Goal: Task Accomplishment & Management: Manage account settings

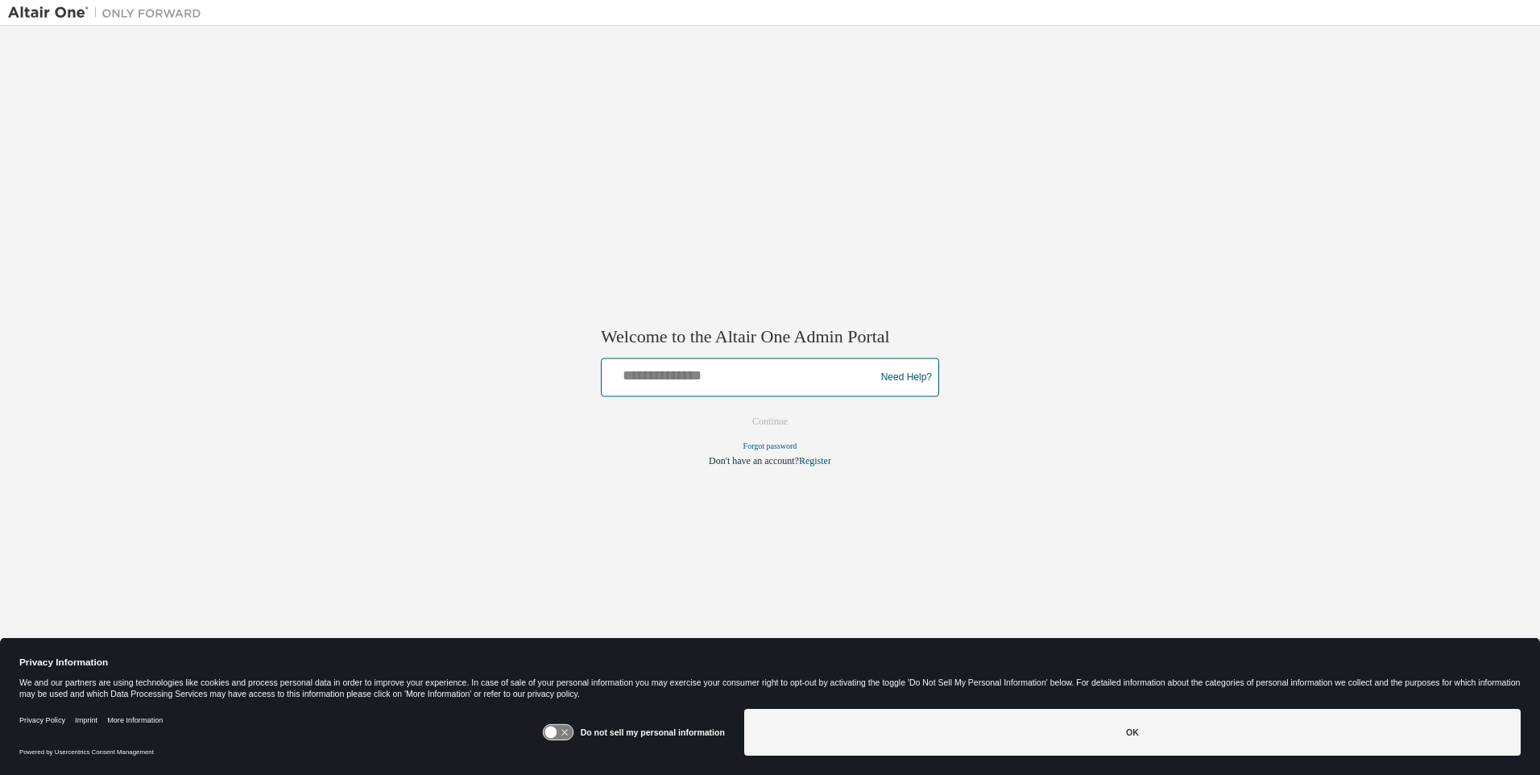
click at [741, 374] on input "text" at bounding box center [740, 373] width 265 height 23
type input "**********"
click at [770, 422] on button "Continue" at bounding box center [769, 422] width 69 height 24
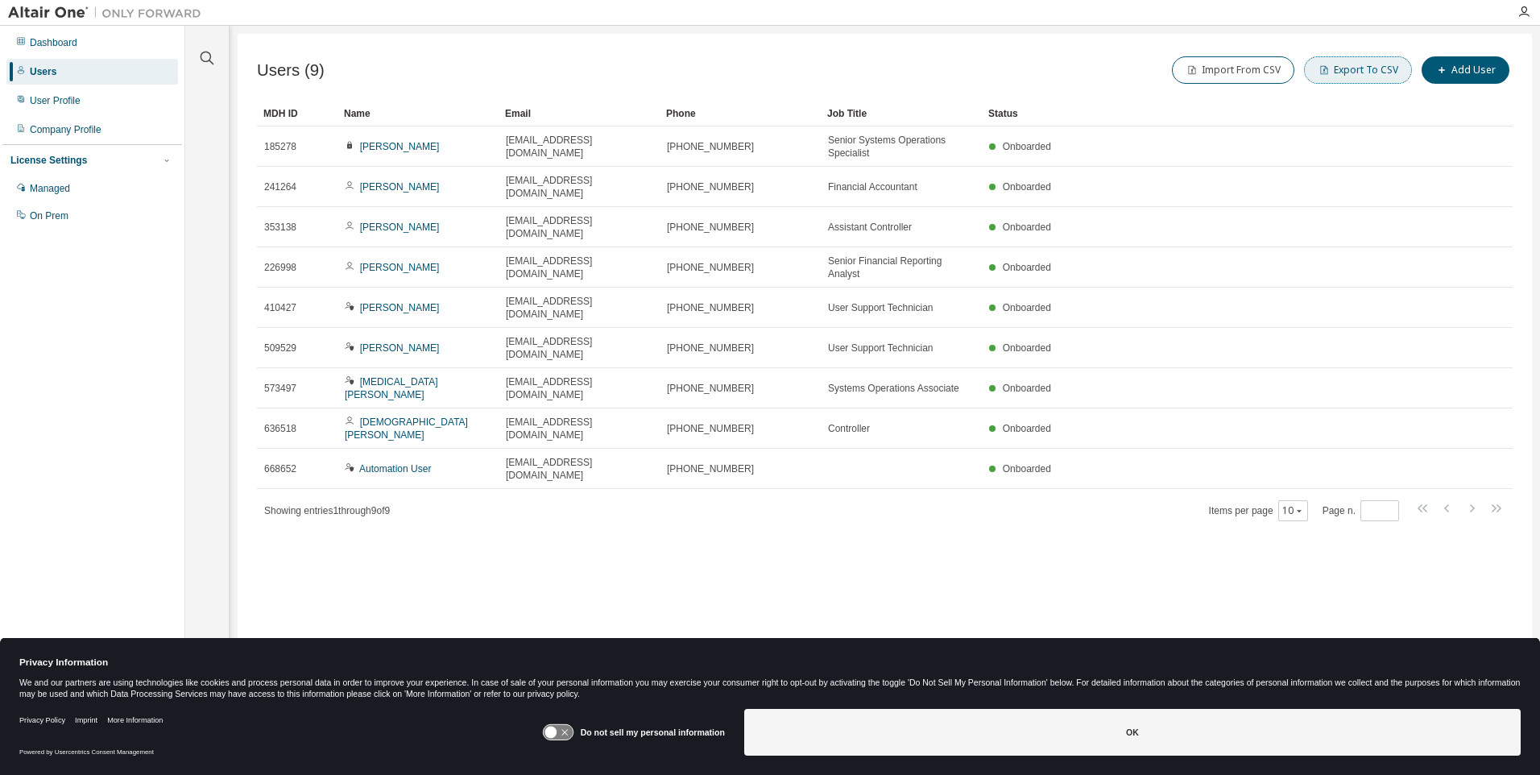
click at [1361, 70] on button "Export To CSV" at bounding box center [1358, 69] width 108 height 27
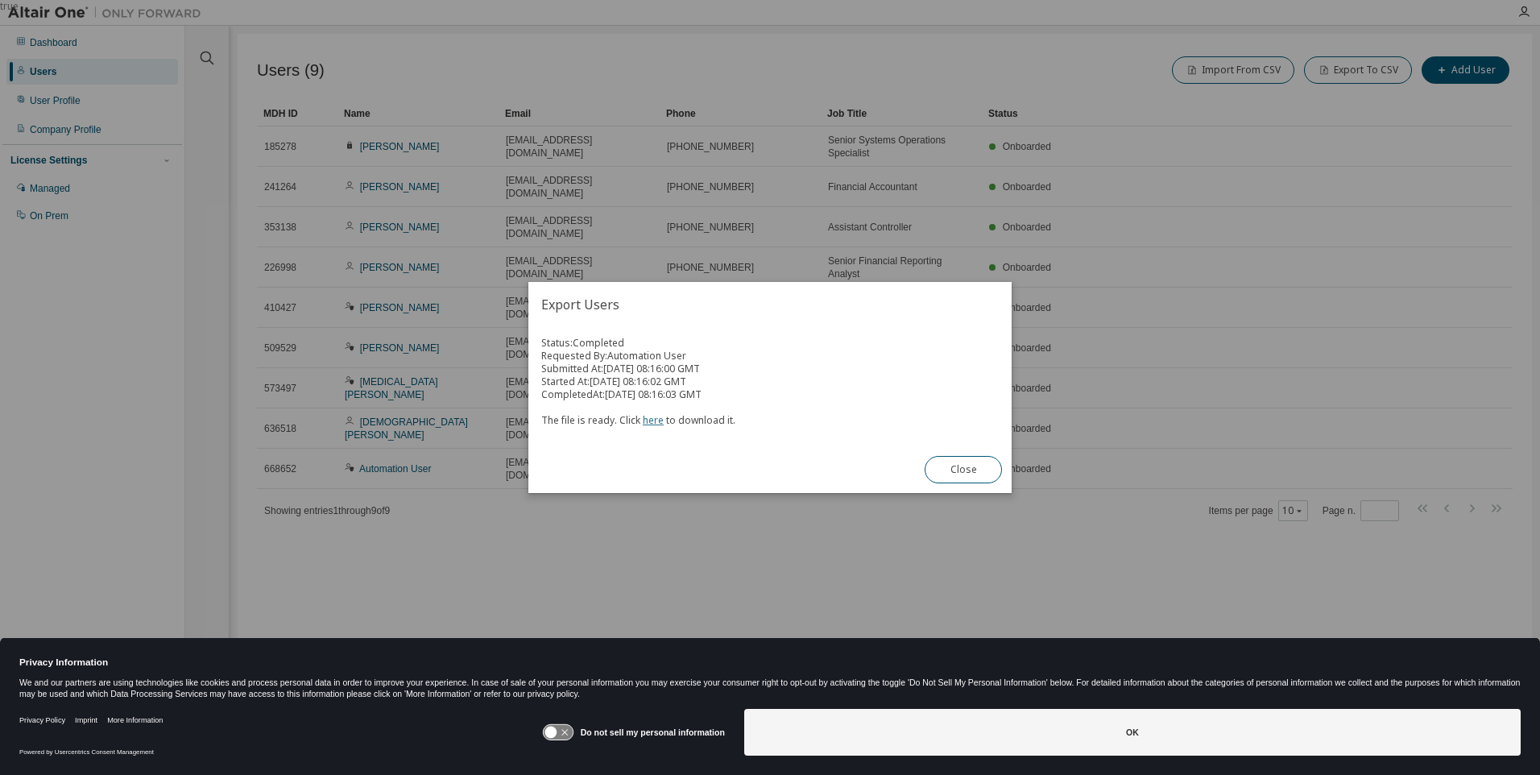
click at [650, 420] on link "here" at bounding box center [653, 420] width 21 height 14
click at [963, 470] on button "Close" at bounding box center [963, 469] width 77 height 27
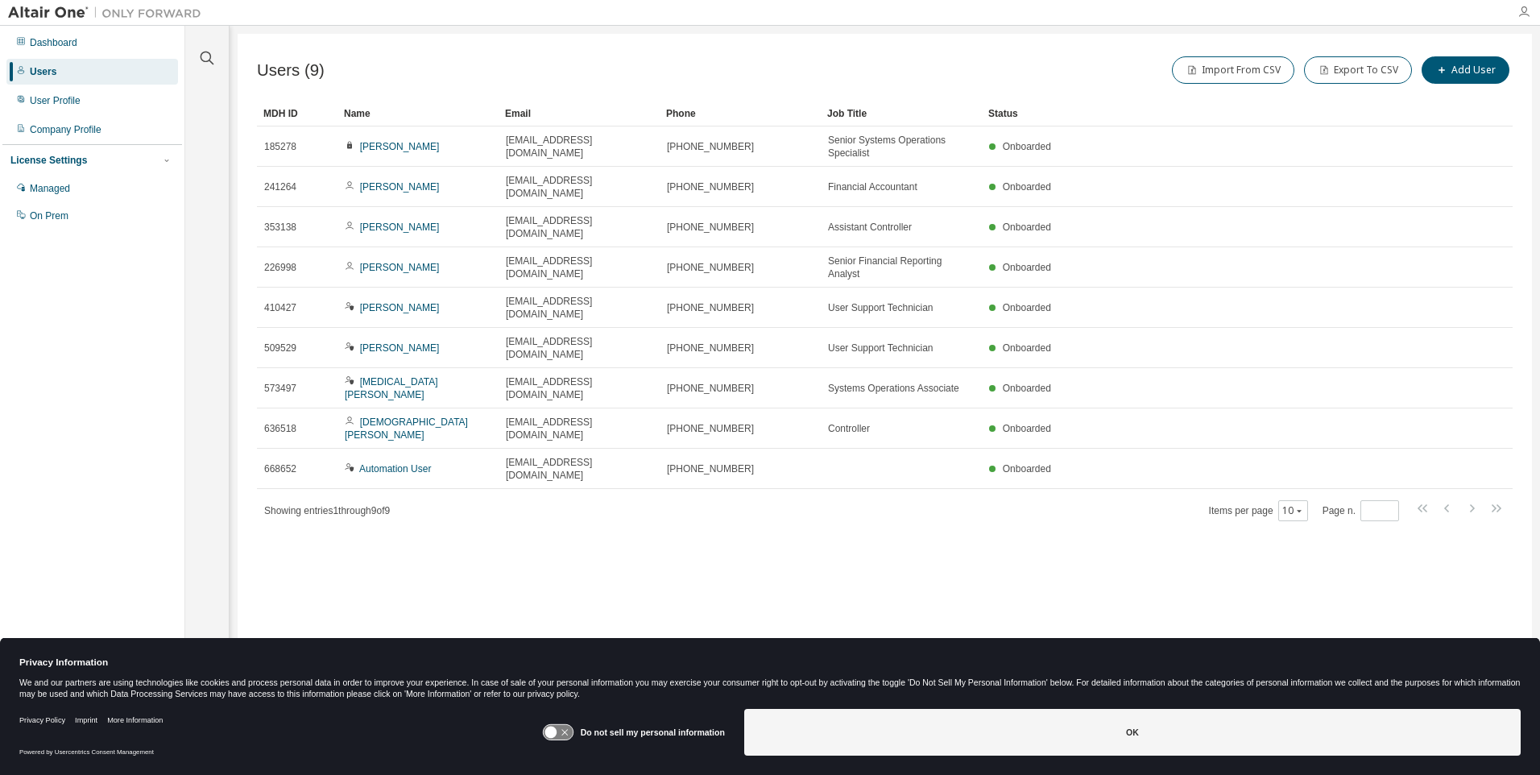
click at [1524, 12] on icon "button" at bounding box center [1523, 12] width 13 height 13
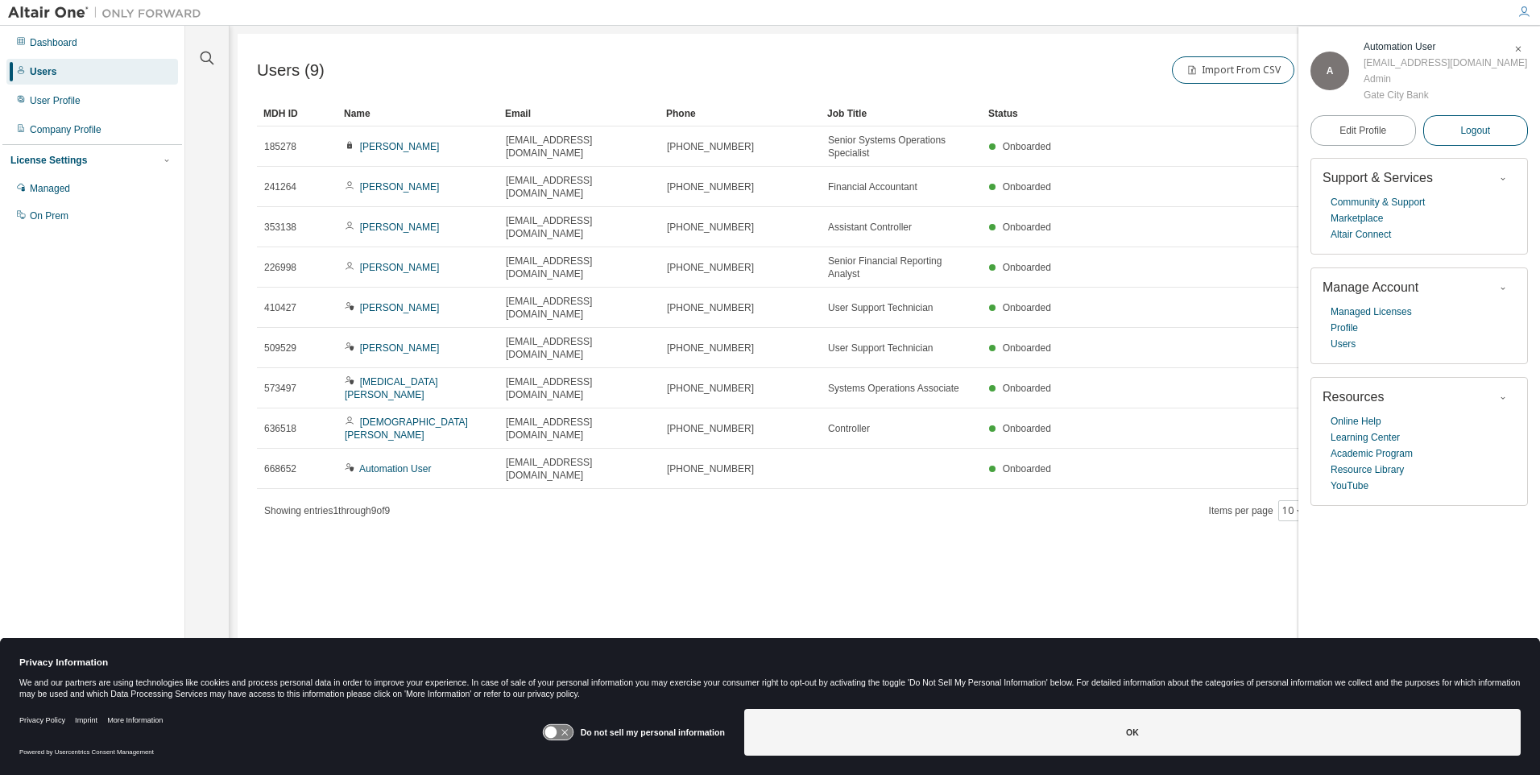
click at [1476, 139] on span "Logout" at bounding box center [1475, 130] width 30 height 16
